Goal: Transaction & Acquisition: Purchase product/service

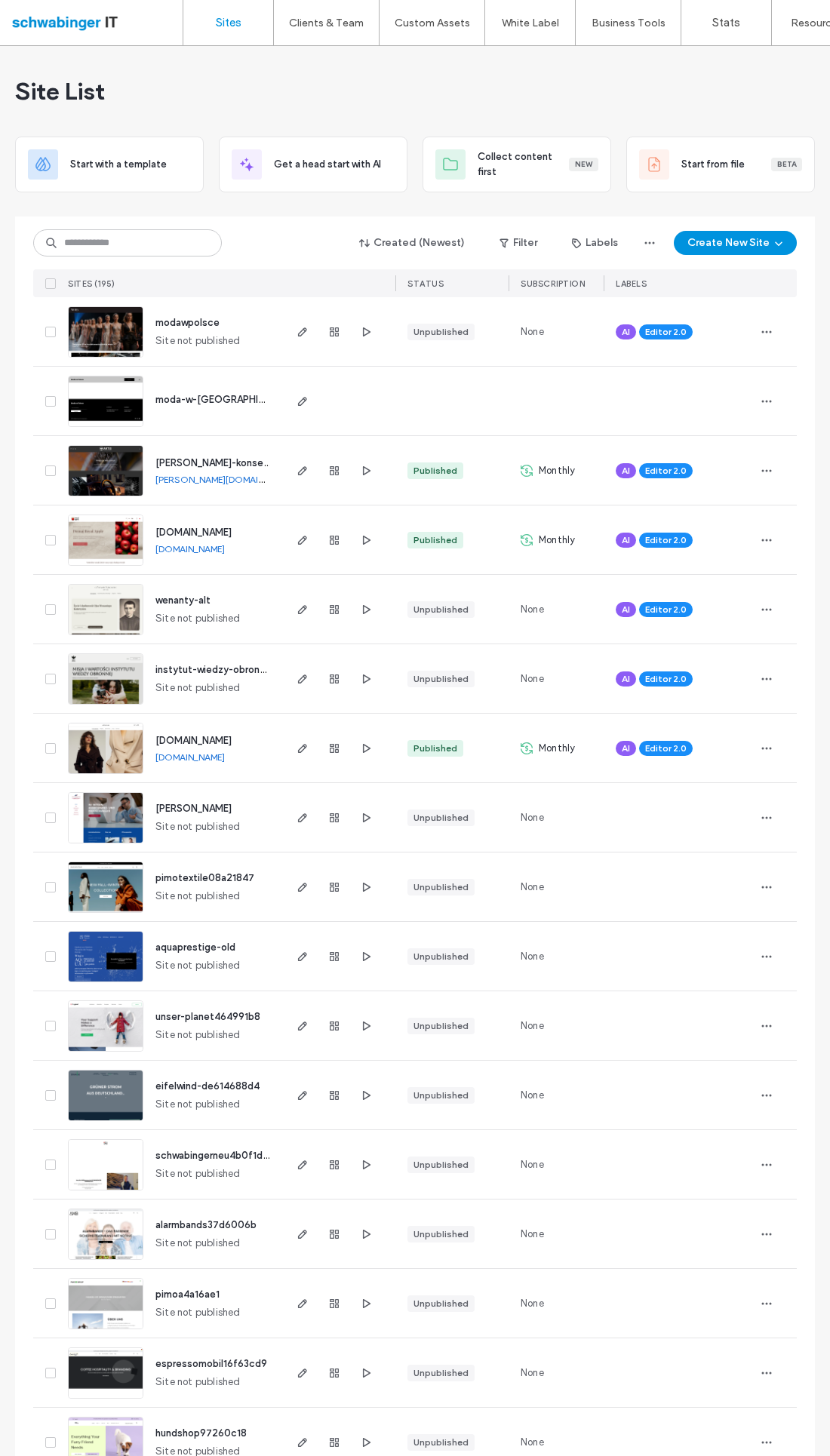
click at [375, 72] on link "Client Management" at bounding box center [358, 61] width 146 height 31
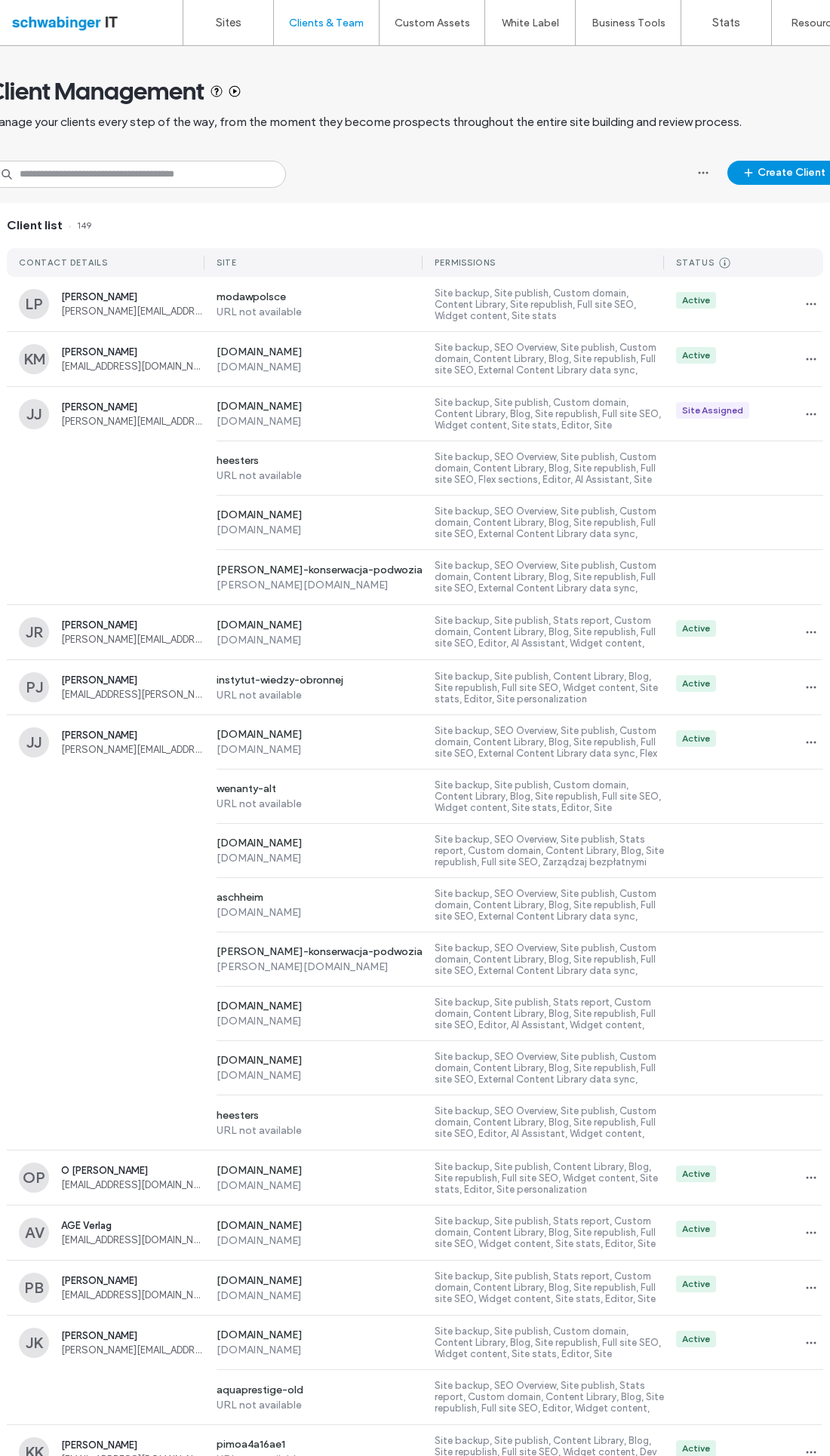
click at [552, 302] on label "Site backup, Site publish, Custom domain, Content Library, Site republish, Full…" at bounding box center [549, 305] width 230 height 34
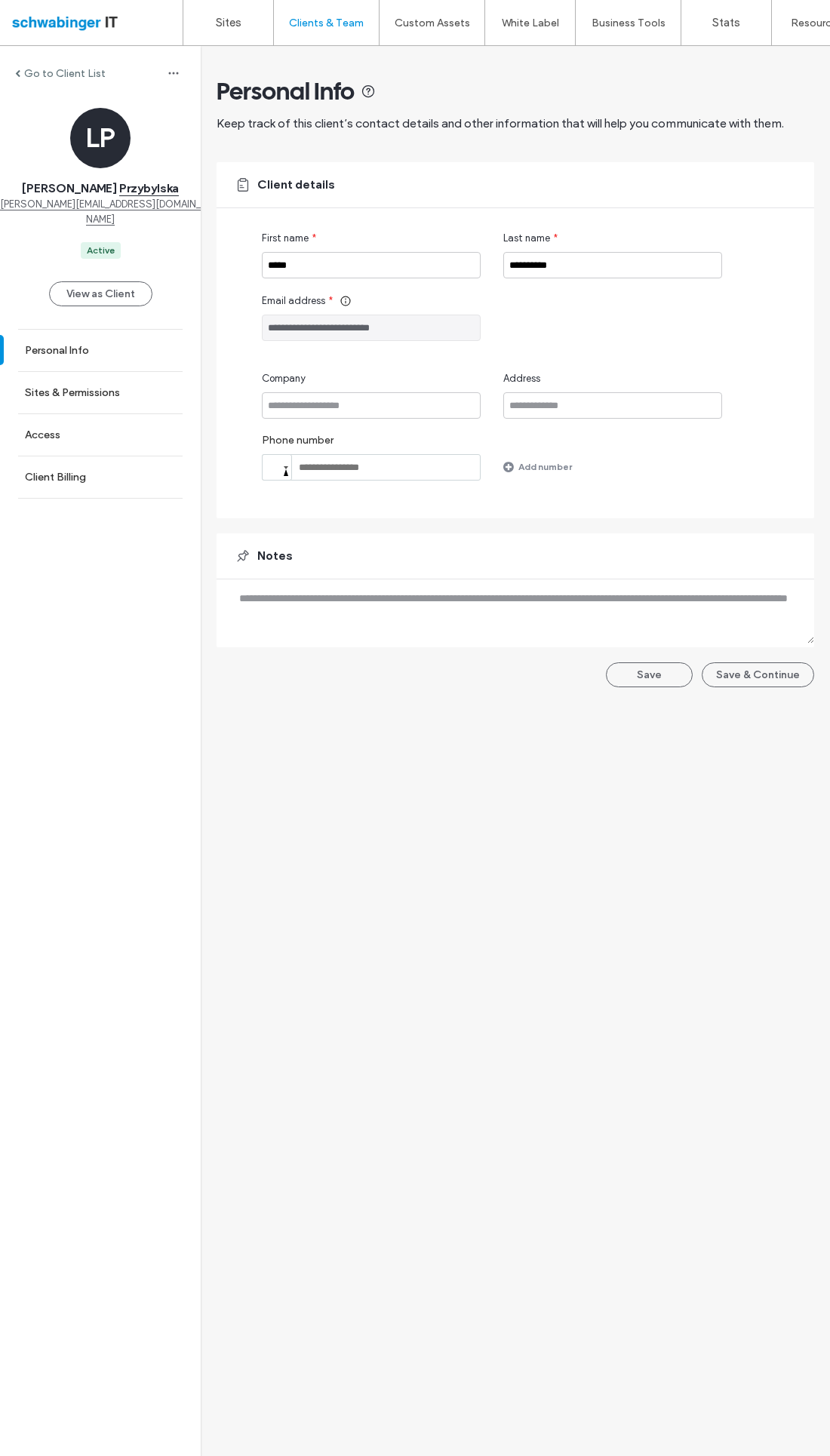
click at [128, 383] on link "Sites & Permissions" at bounding box center [100, 392] width 201 height 41
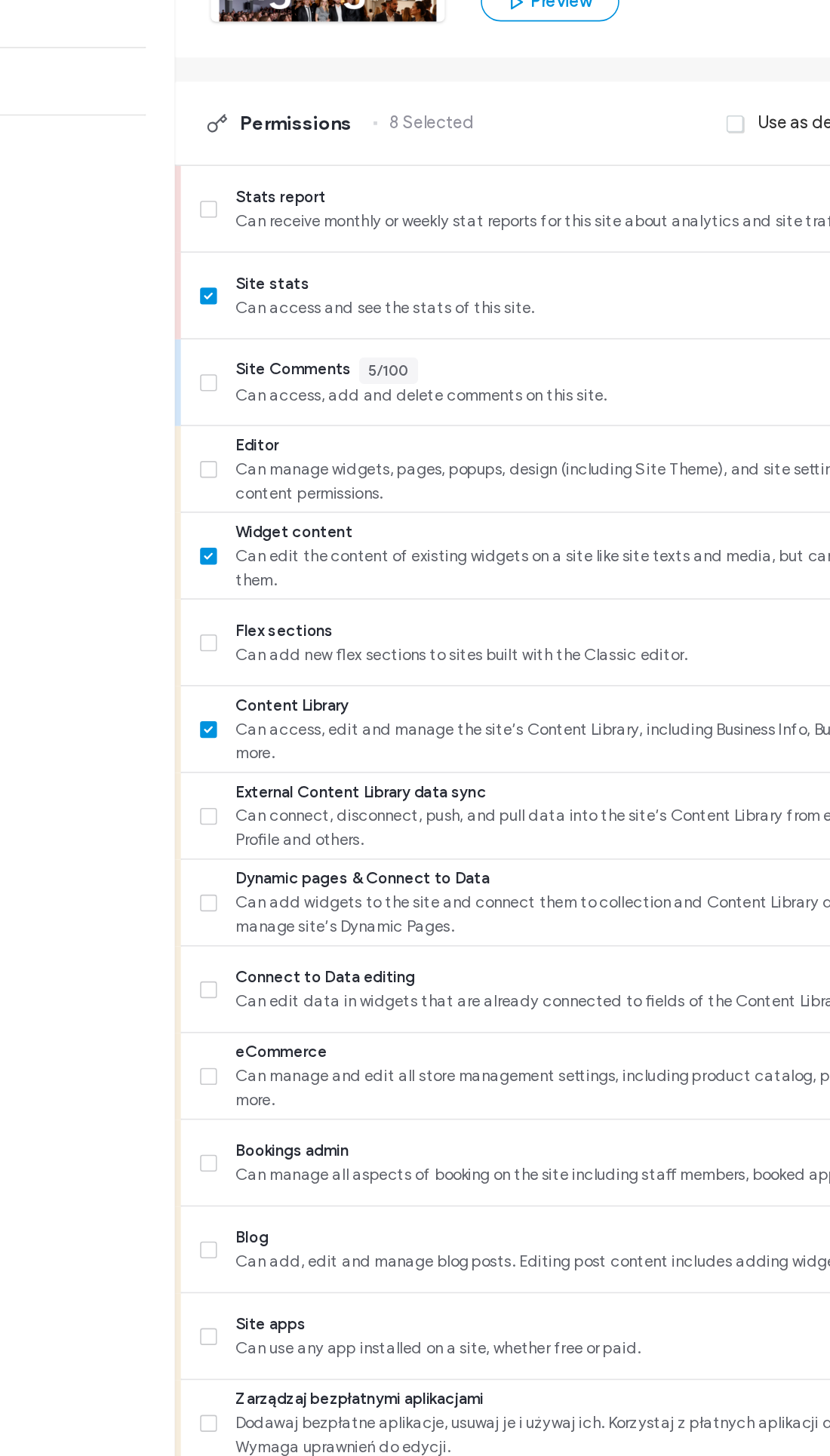
click at [217, 698] on label "Editor Can manage widgets, pages, popups, design (including Site Theme), and si…" at bounding box center [501, 720] width 570 height 45
click at [217, 552] on span at bounding box center [222, 557] width 10 height 10
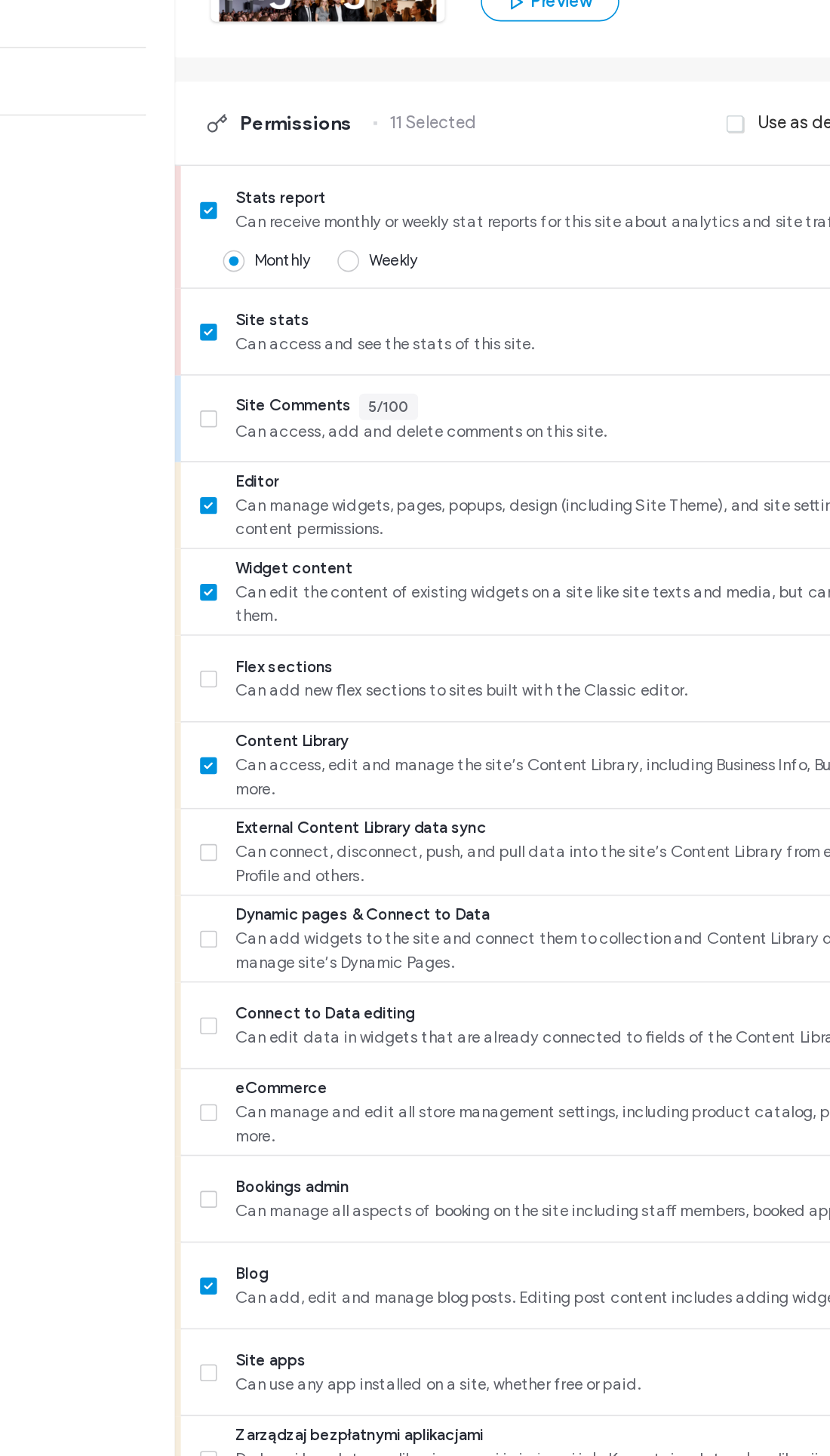
click at [302, 582] on label "Weekly" at bounding box center [328, 590] width 51 height 15
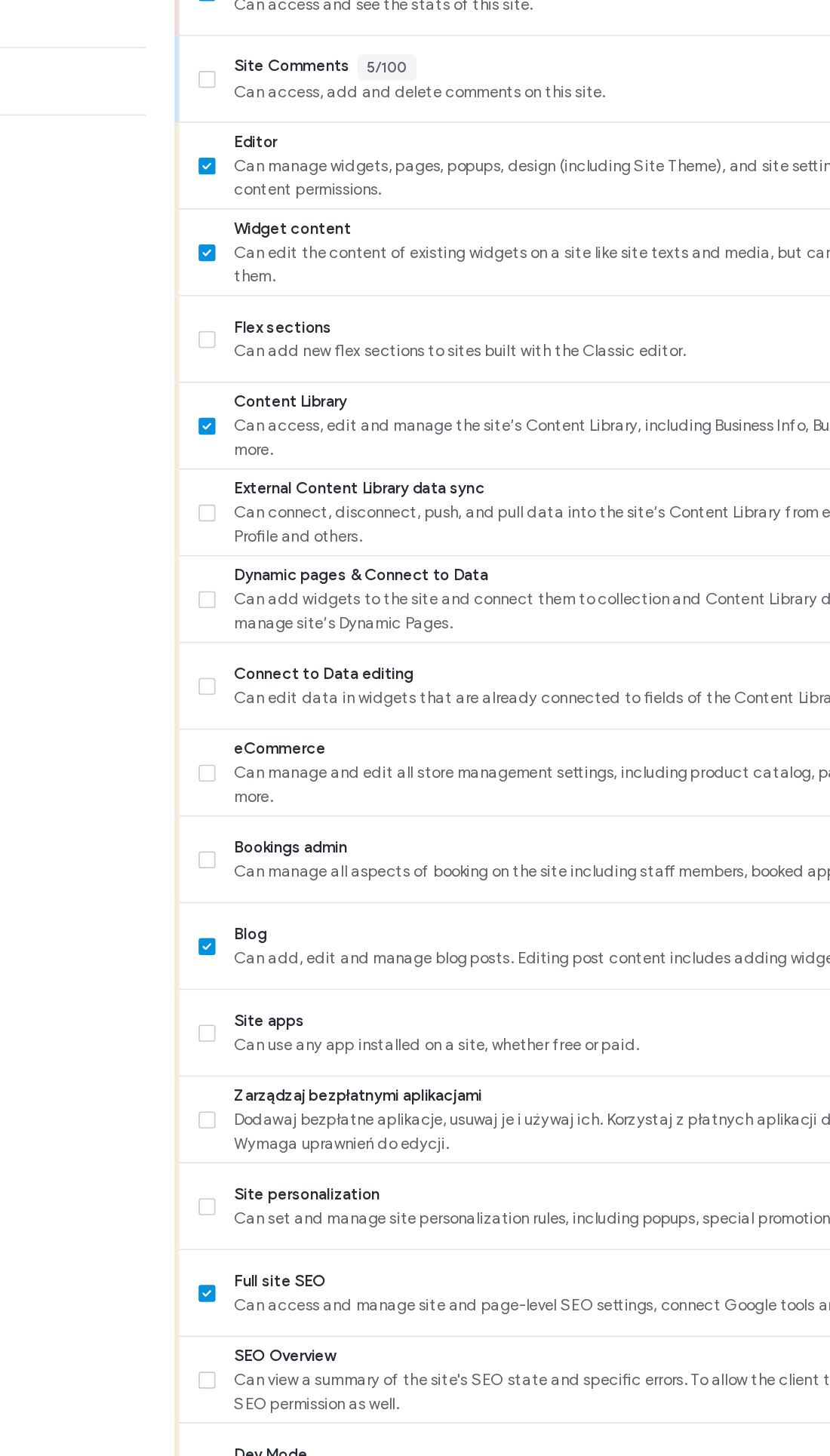
scroll to position [217, 1]
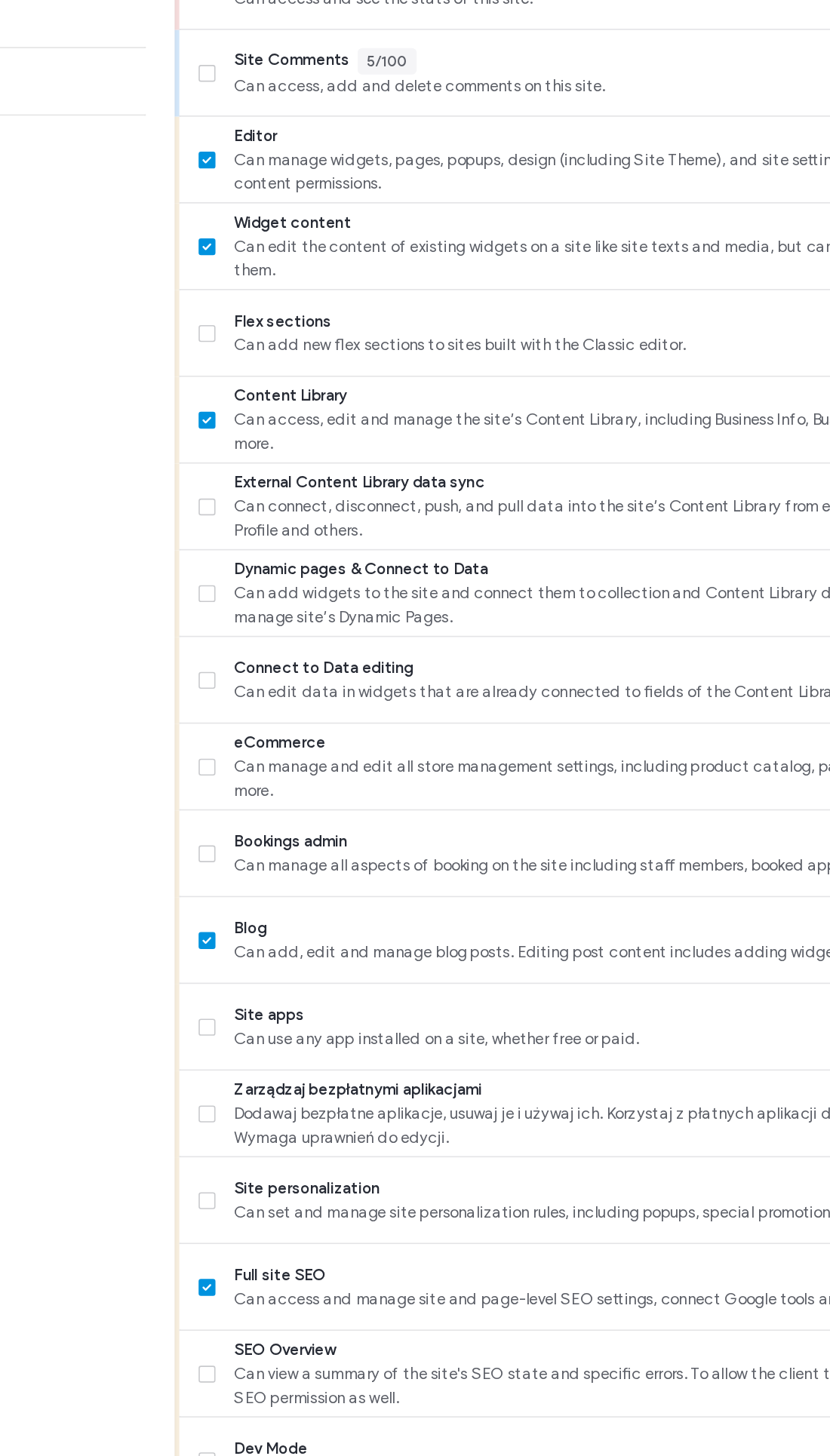
click at [244, 635] on span "Can add new flex sections to sites built with the Classic editor." at bounding box center [512, 643] width 547 height 15
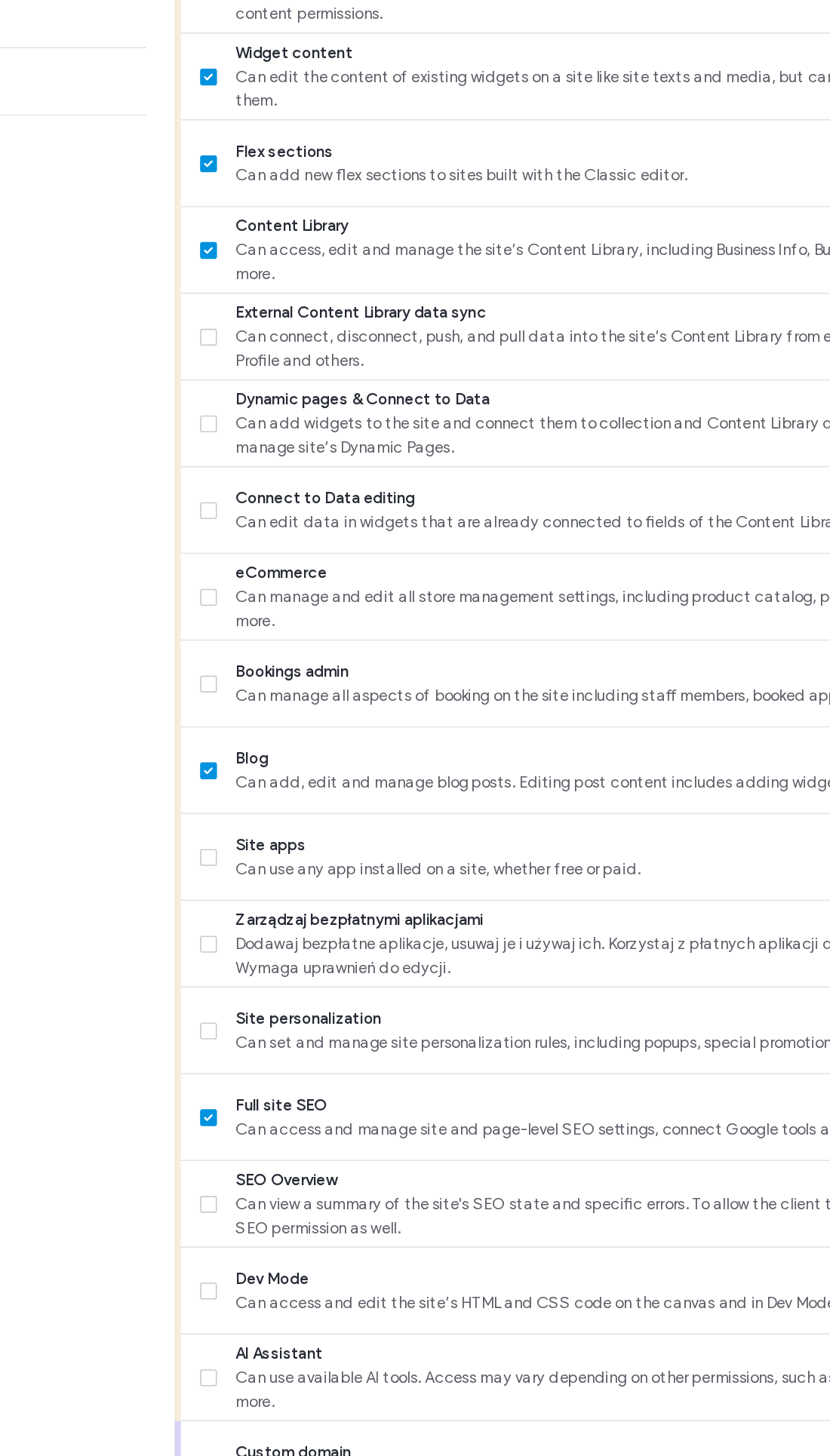
scroll to position [320, 0]
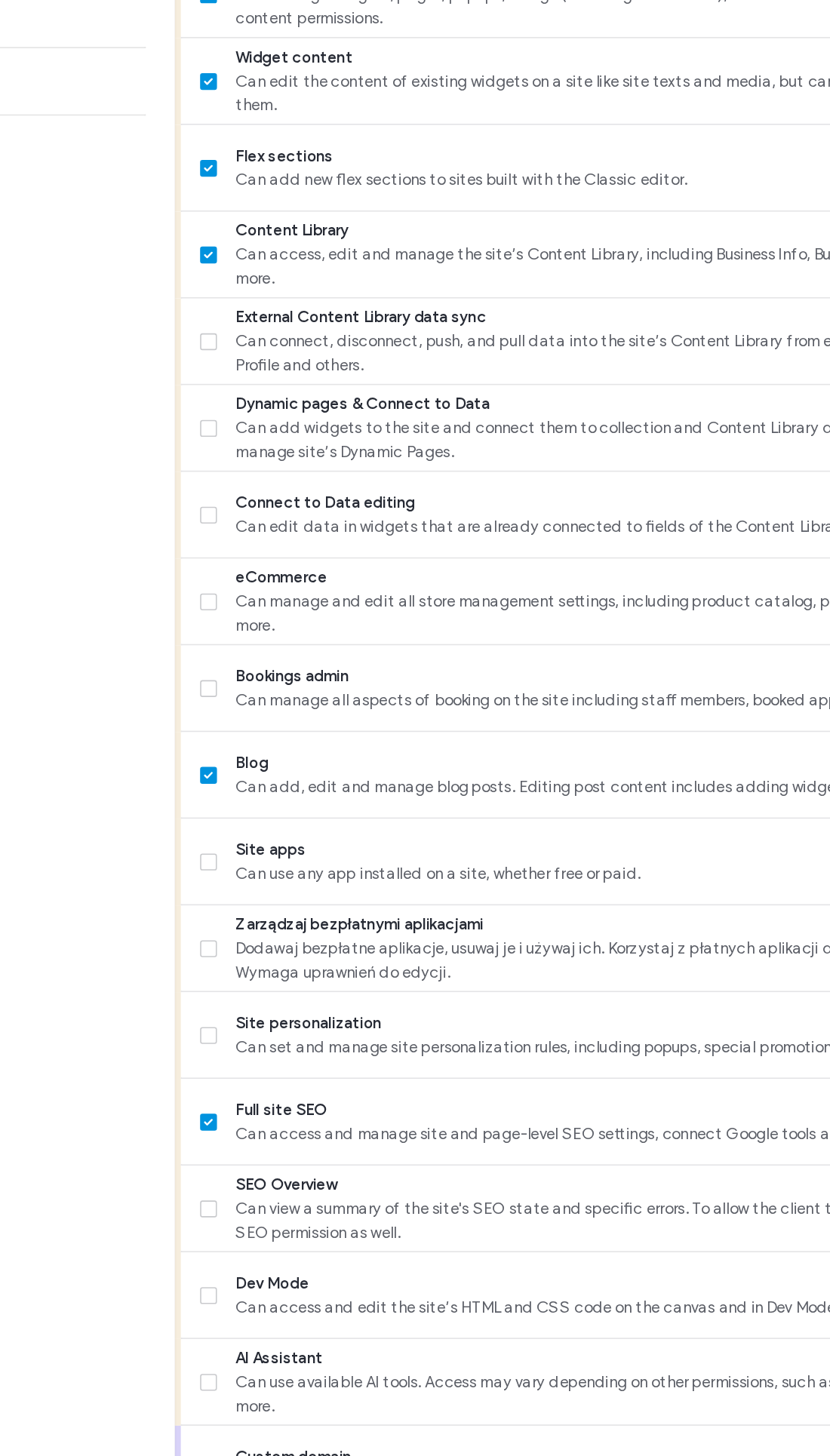
click at [217, 672] on label "Dynamic pages & Connect to Data Can add widgets to the site and connect them to…" at bounding box center [501, 694] width 570 height 45
click at [219, 692] on icon at bounding box center [221, 694] width 5 height 4
click at [217, 734] on label "Connect to Data editing Can edit data in widgets that are already connected to …" at bounding box center [501, 749] width 570 height 30
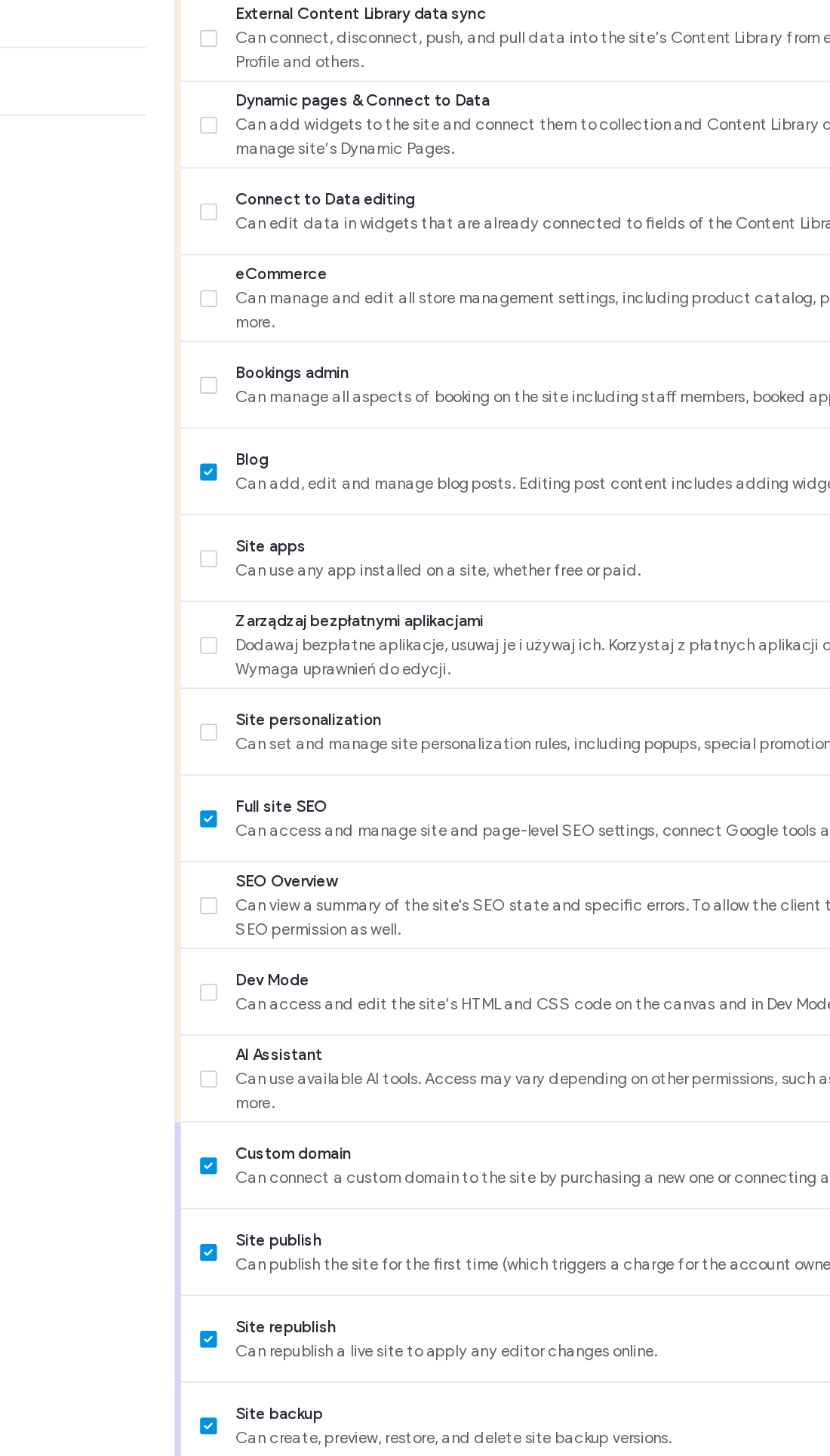
scroll to position [794, 0]
click at [217, 1079] on label "AI Assistant Can use available AI tools. Access may vary depending on other per…" at bounding box center [501, 1101] width 570 height 45
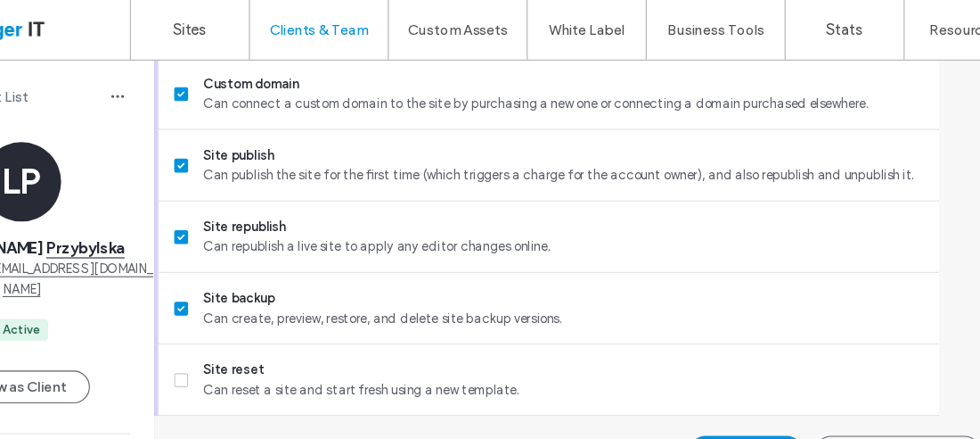
scroll to position [2219, 0]
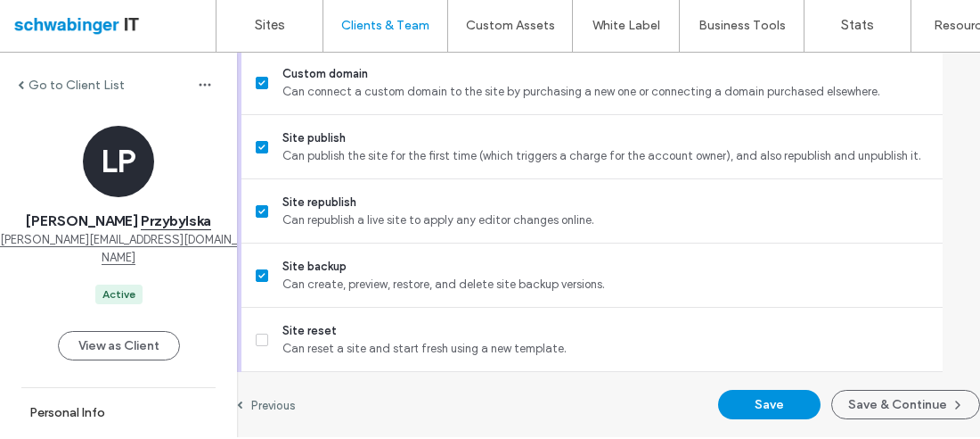
click at [919, 396] on button "Save & Continue" at bounding box center [906, 405] width 149 height 29
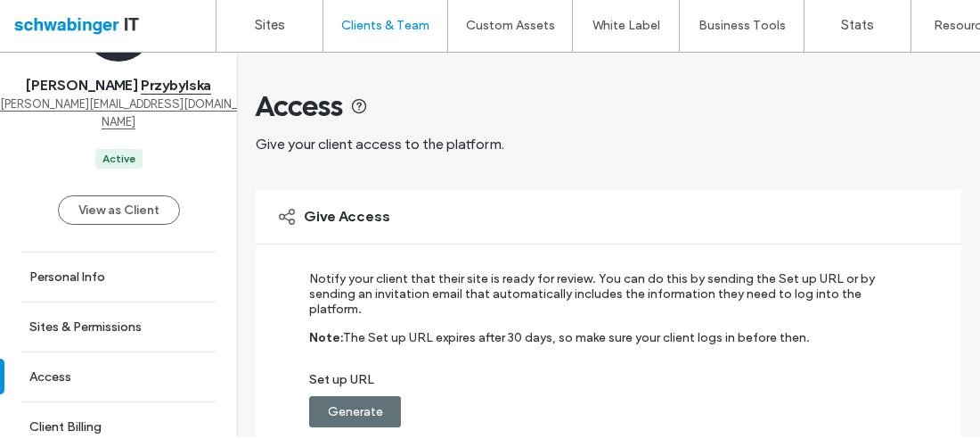
click at [260, 19] on label "Sites" at bounding box center [270, 27] width 30 height 16
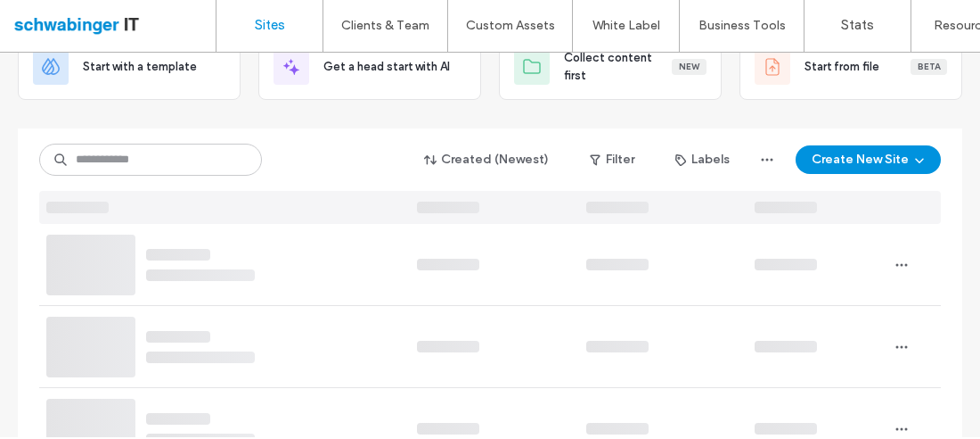
scroll to position [133, 0]
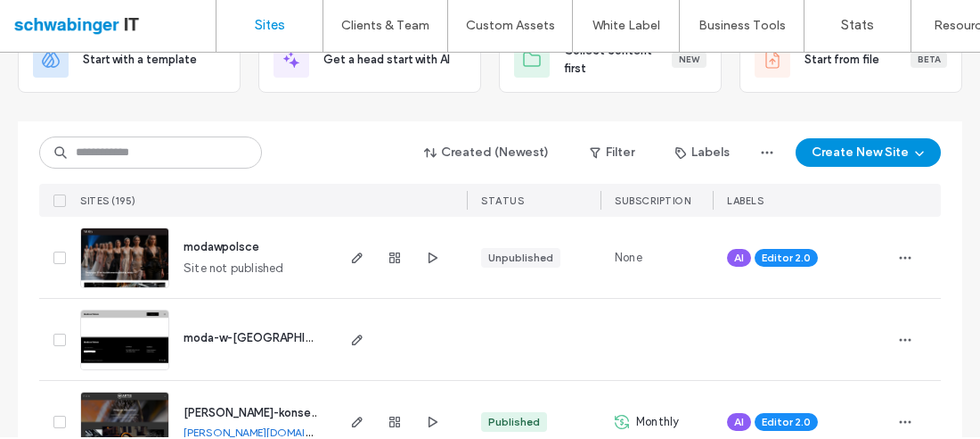
click at [347, 264] on span "button" at bounding box center [357, 259] width 21 height 21
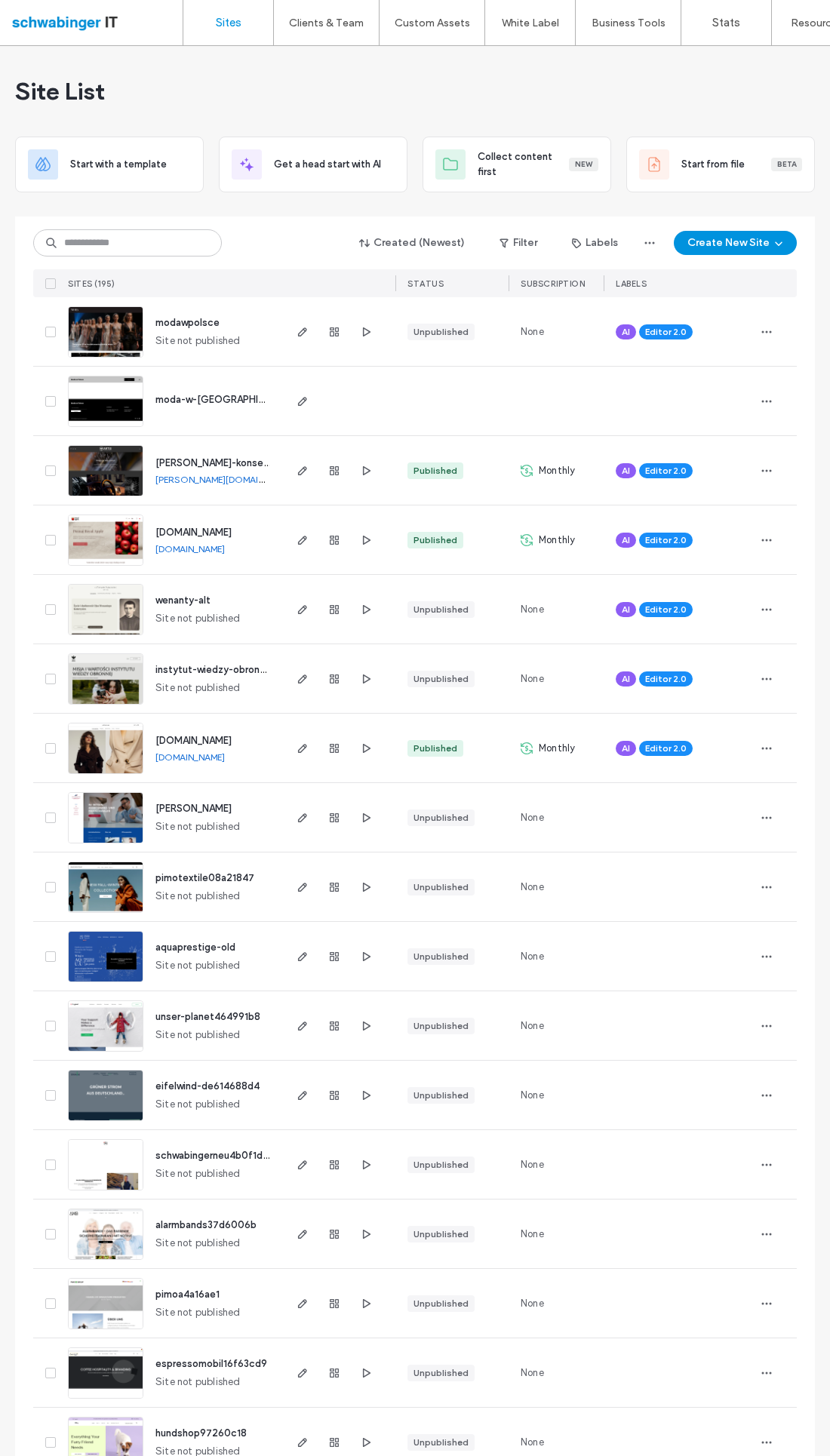
click at [250, 348] on div "modawpolsce Site not published" at bounding box center [212, 331] width 138 height 69
click at [304, 339] on span "button" at bounding box center [302, 331] width 18 height 18
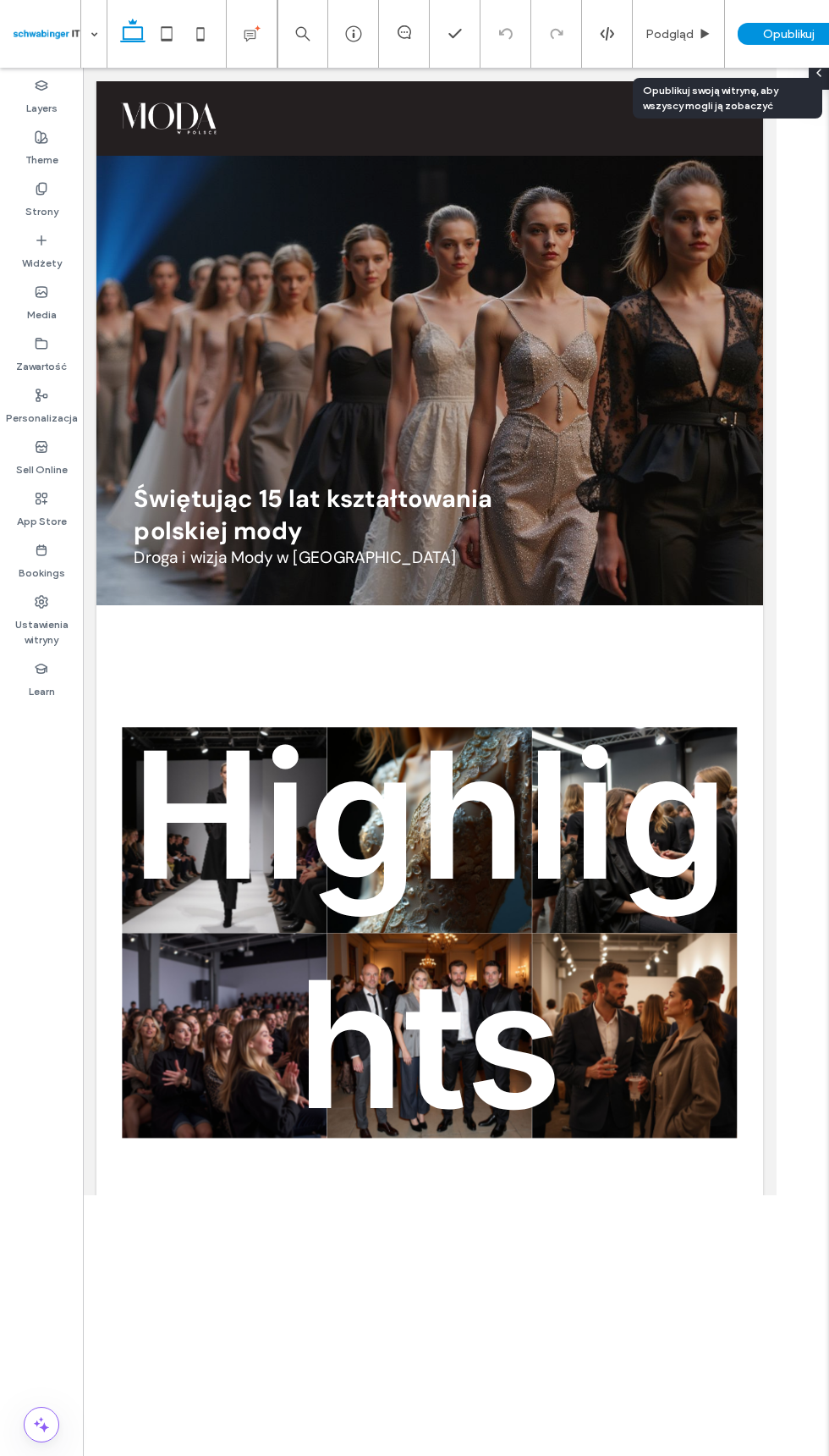
click at [771, 32] on span "Opublikuj" at bounding box center [789, 34] width 51 height 14
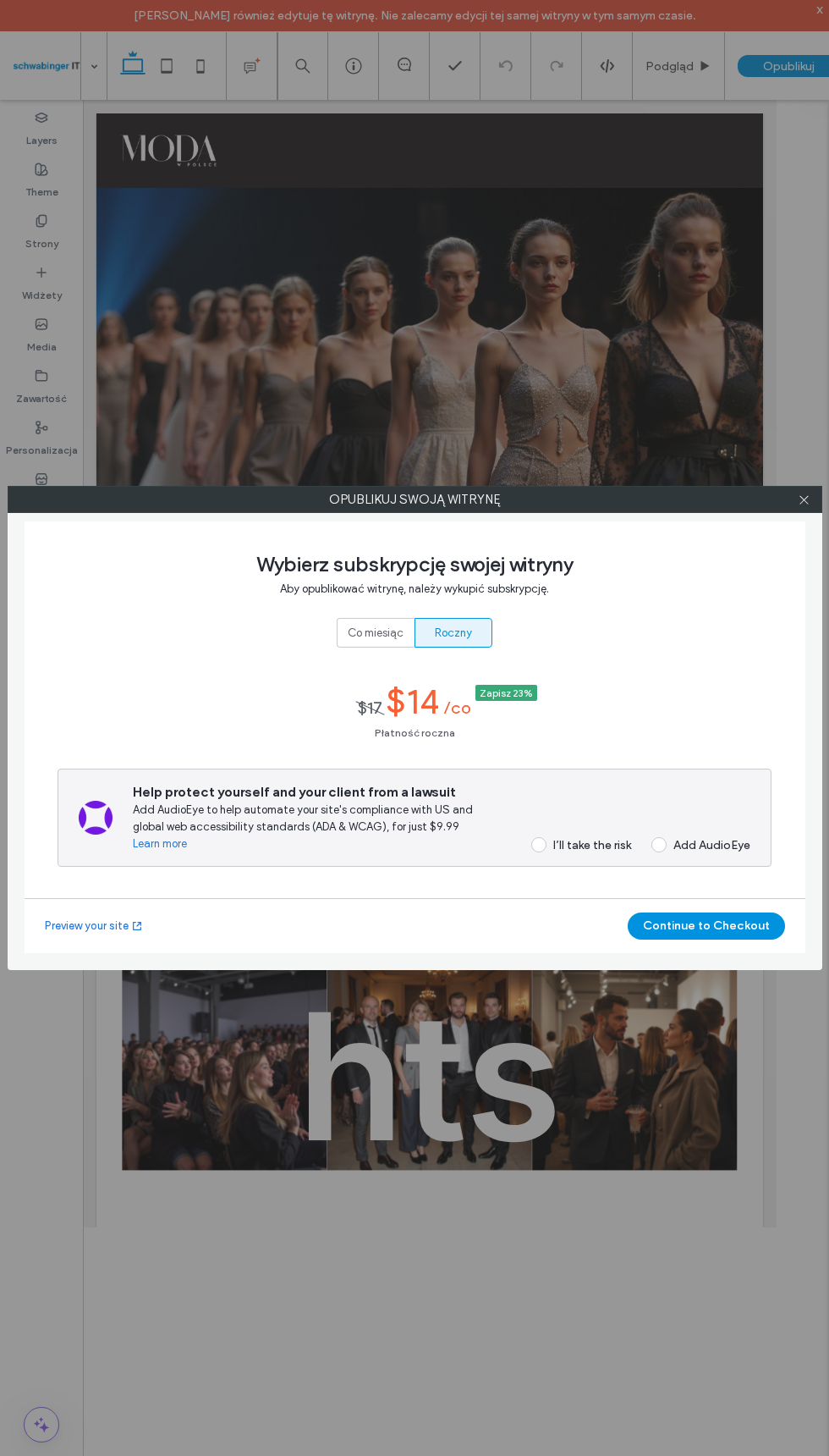
click at [389, 595] on span "Aby opublikować witrynę, należy wykupić subskrypcję." at bounding box center [414, 588] width 269 height 12
click at [378, 631] on span "Co miesiąc" at bounding box center [375, 633] width 56 height 17
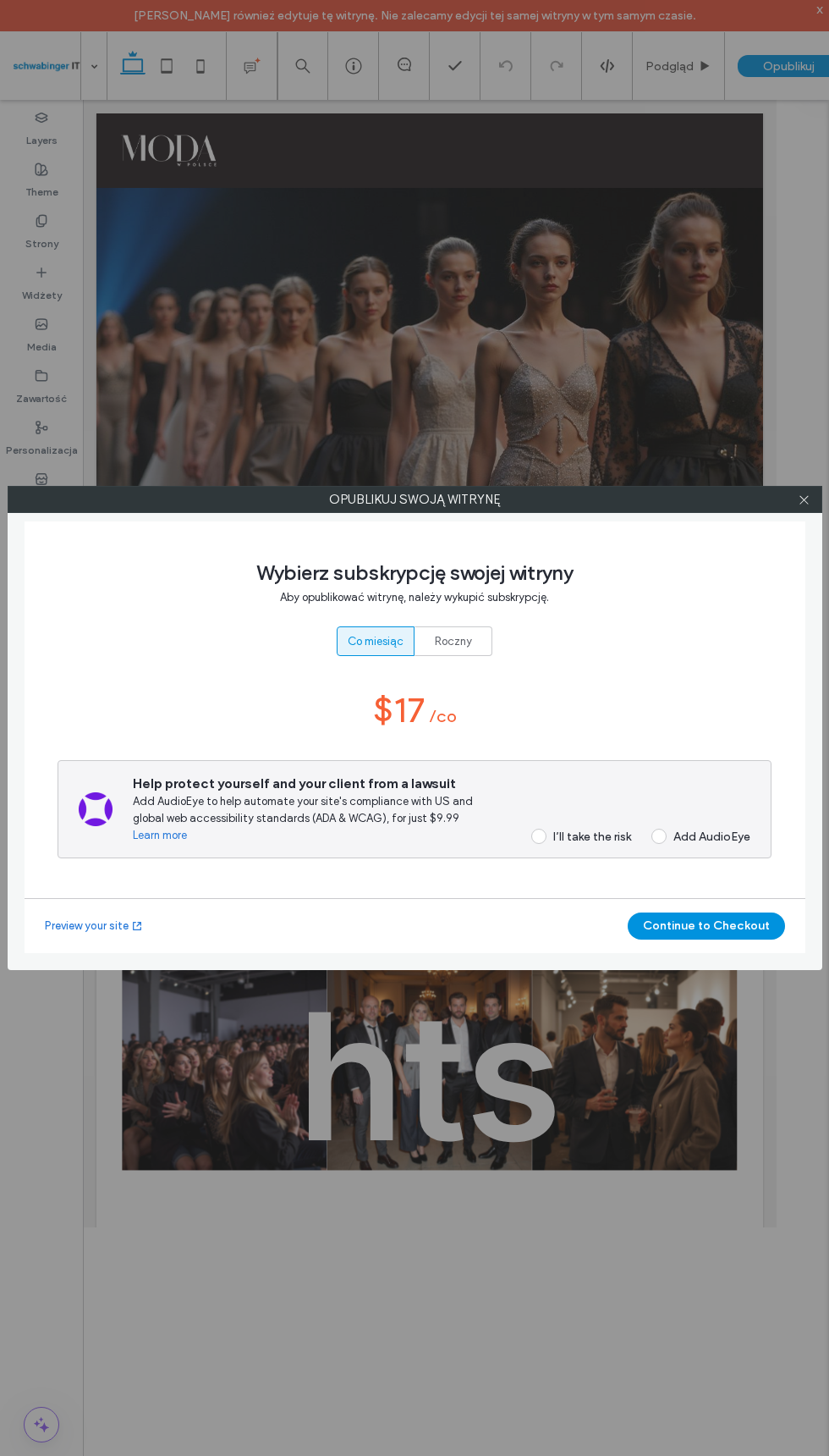
click at [554, 829] on div "I’ll take the risk" at bounding box center [593, 836] width 78 height 14
click at [688, 925] on button "Continue to Checkout" at bounding box center [707, 926] width 158 height 28
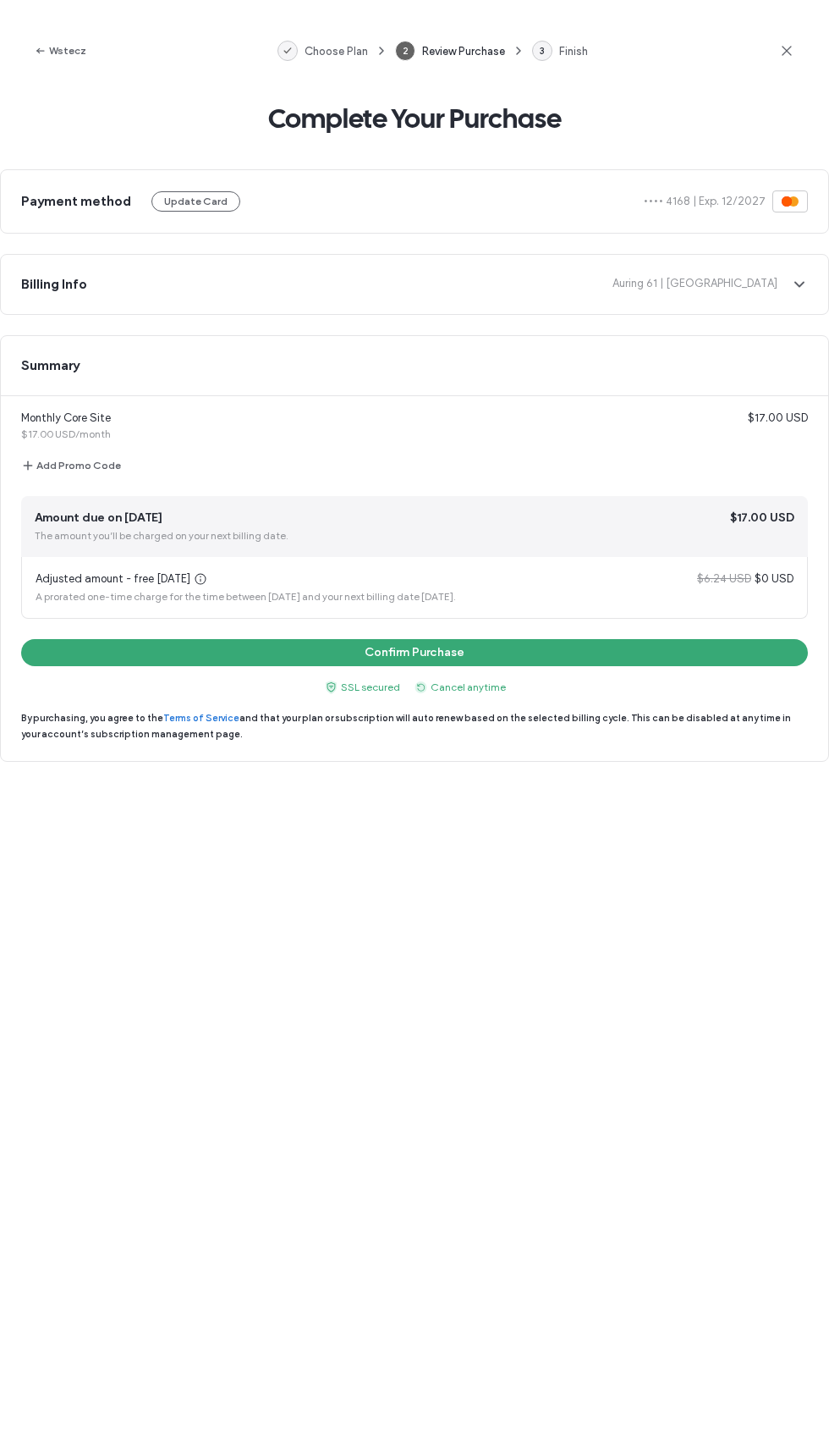
click at [642, 649] on button "Confirm Purchase" at bounding box center [414, 652] width 787 height 28
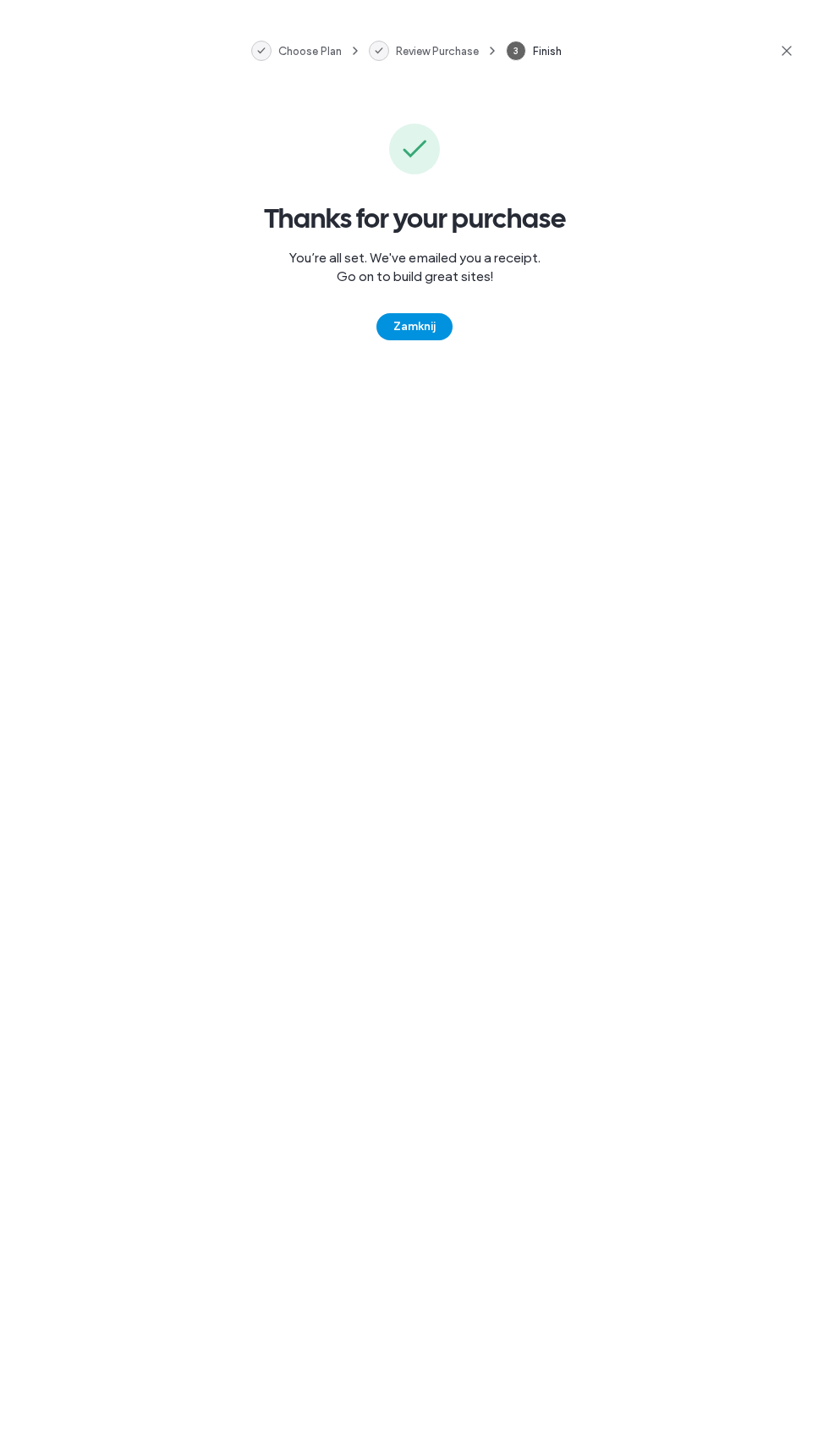
click at [425, 318] on button "Zamknij" at bounding box center [415, 327] width 76 height 28
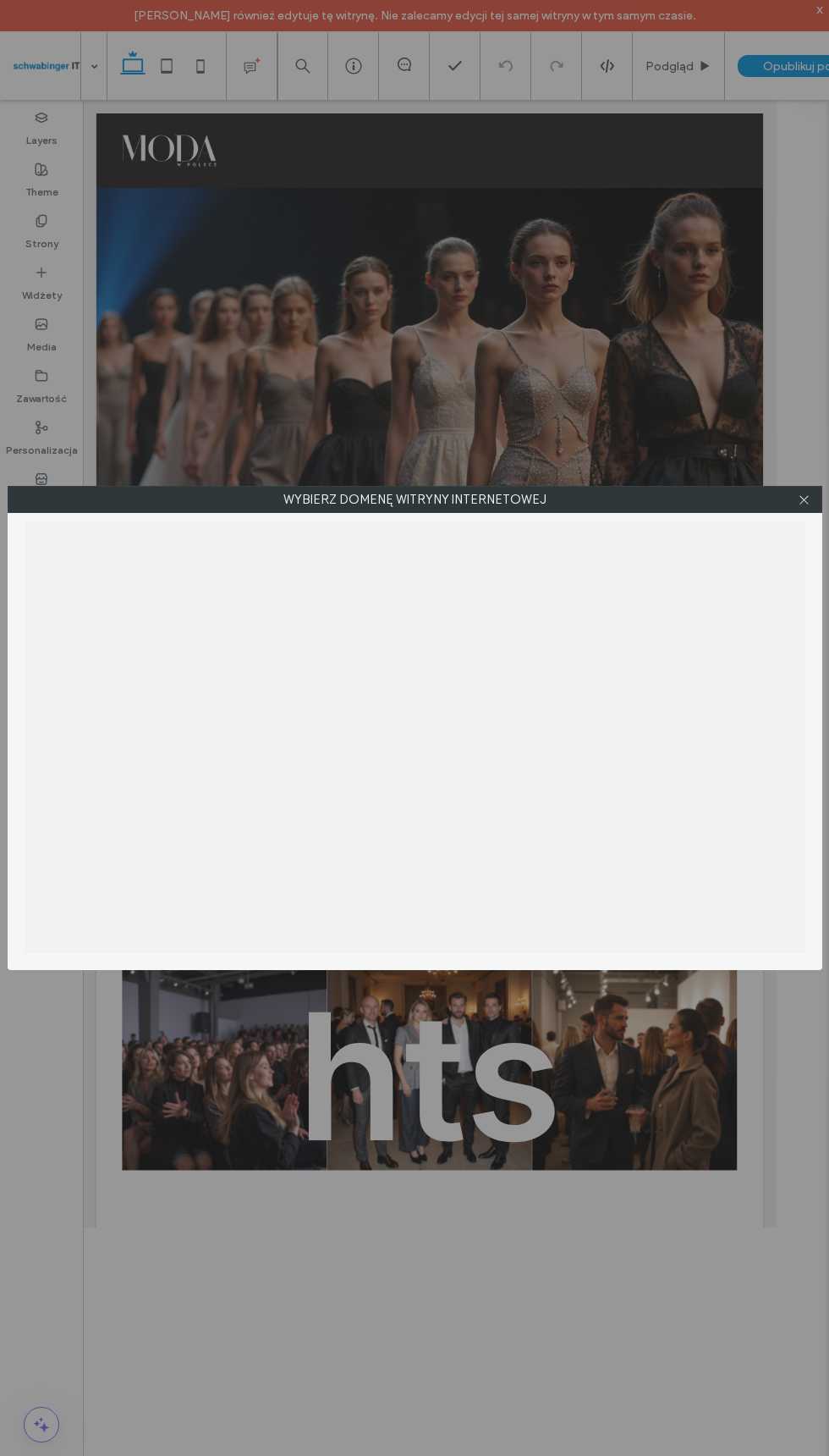
click at [799, 489] on span at bounding box center [804, 500] width 12 height 26
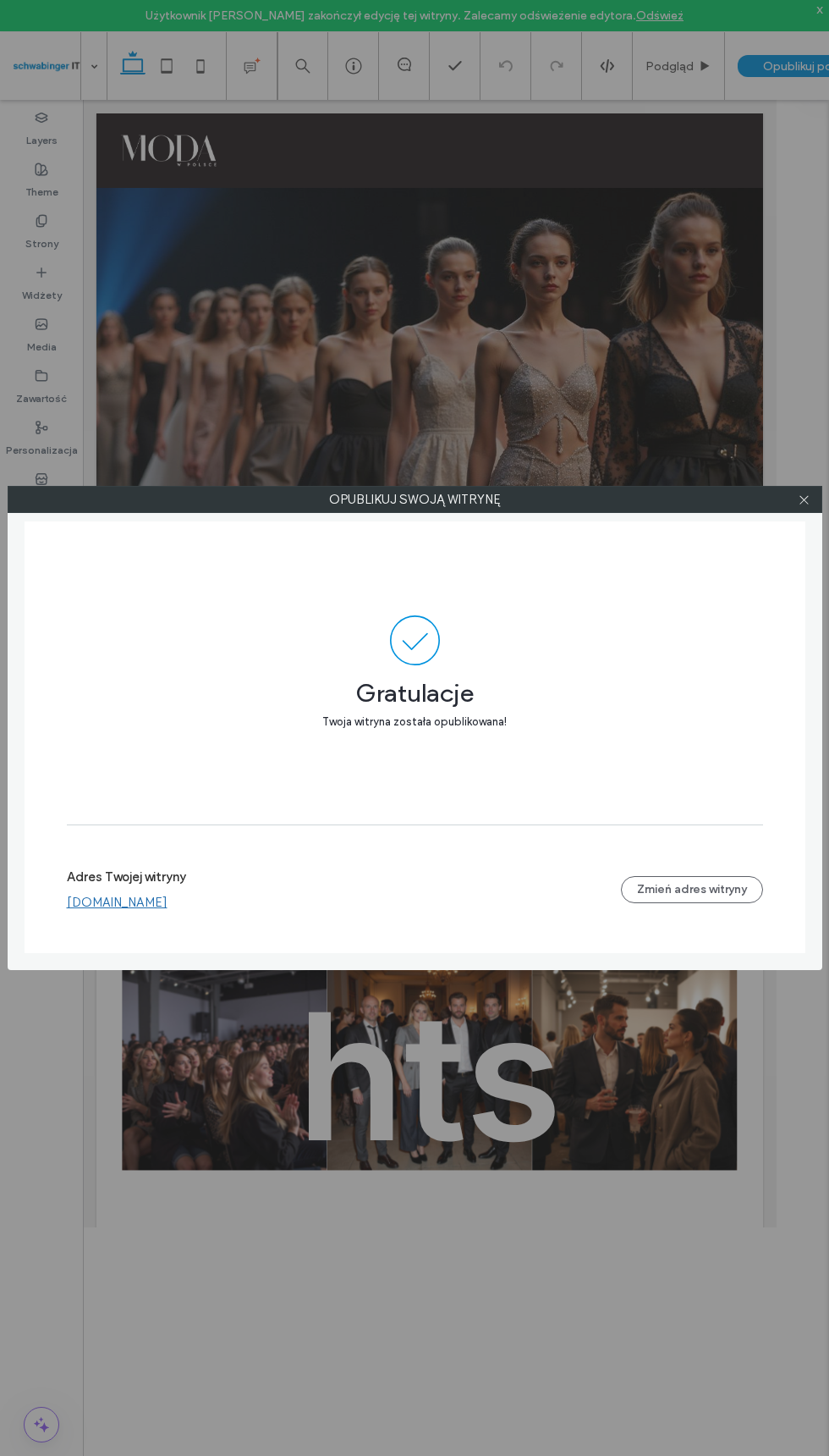
click at [801, 499] on icon at bounding box center [804, 500] width 12 height 12
